Goal: Task Accomplishment & Management: Manage account settings

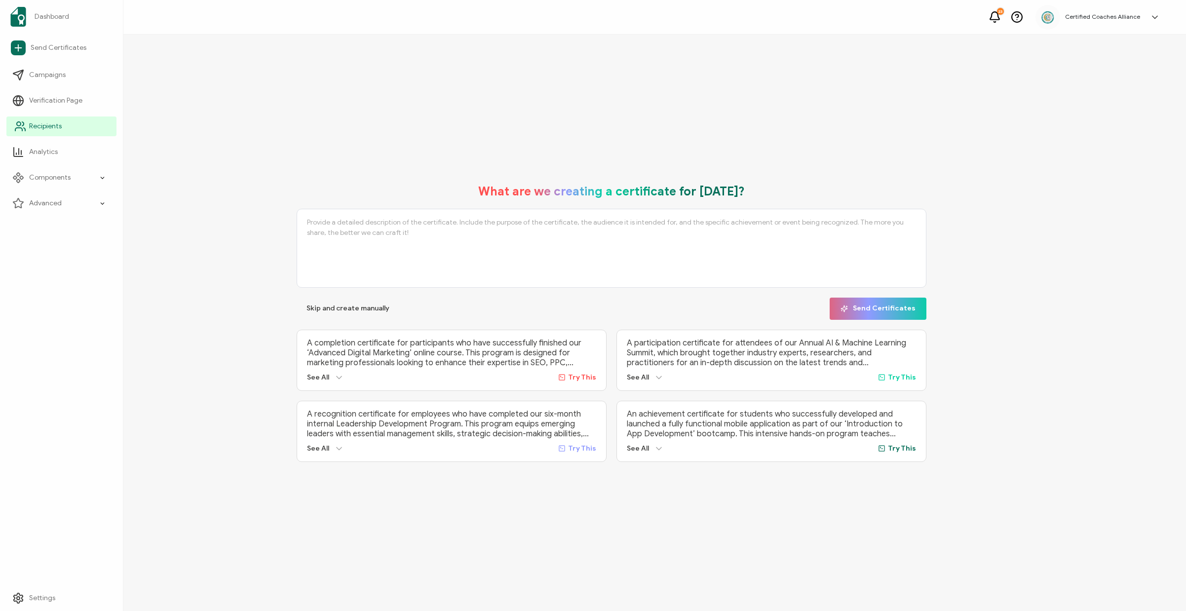
click at [33, 126] on span "Recipients" at bounding box center [45, 126] width 33 height 10
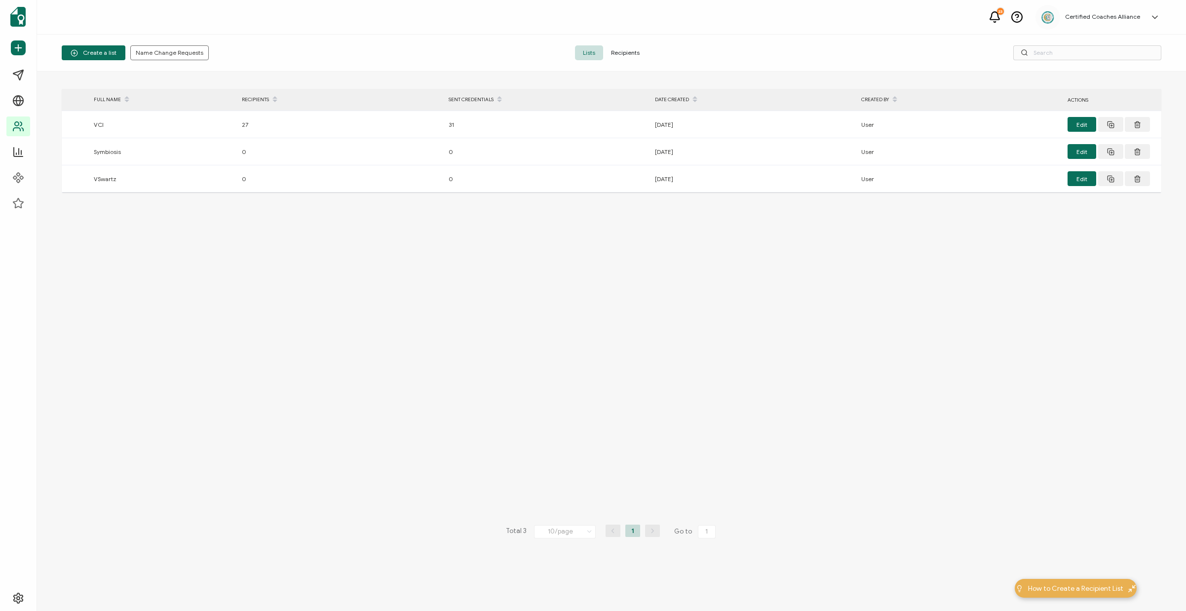
click at [635, 55] on span "Recipients" at bounding box center [625, 52] width 44 height 15
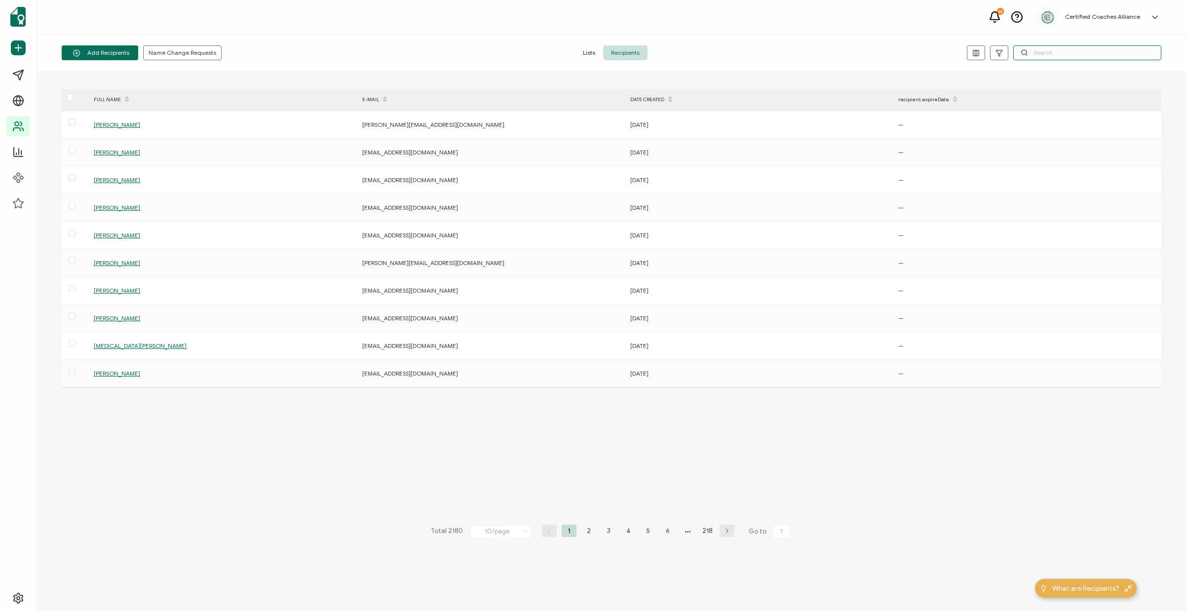
click at [1057, 59] on input "text" at bounding box center [1087, 52] width 148 height 15
paste input "[EMAIL_ADDRESS][DOMAIN_NAME]"
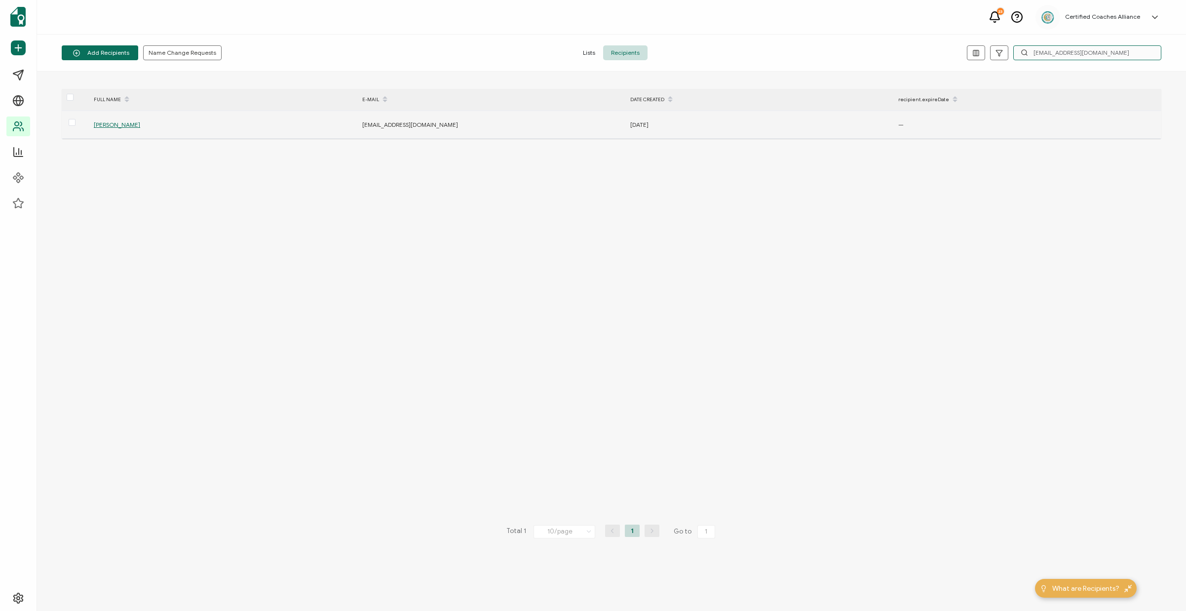
type input "[EMAIL_ADDRESS][DOMAIN_NAME]"
click at [117, 126] on span "[PERSON_NAME]" at bounding box center [117, 124] width 46 height 7
